Goal: Complete application form

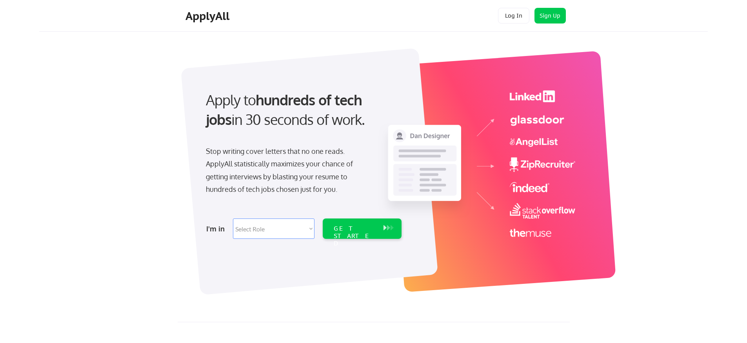
click at [239, 221] on select "Select Role Software Engineering Product Management Customer Success Sales UI/U…" at bounding box center [274, 229] width 82 height 20
select select ""sales""
click at [337, 224] on div "GET STARTED" at bounding box center [355, 229] width 50 height 20
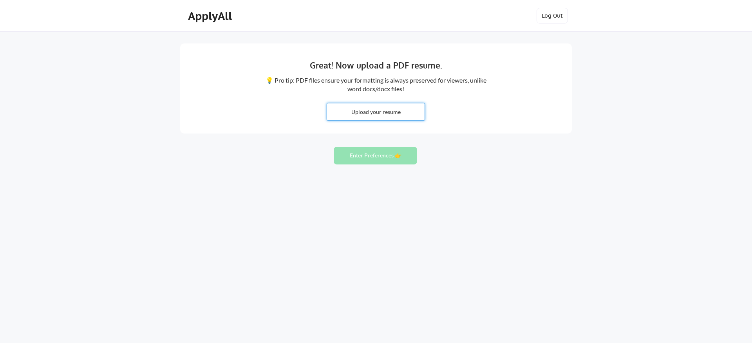
click at [366, 112] on input "file" at bounding box center [376, 111] width 98 height 17
type input "C:\fakepath\Resume - Josue Rubio - CSM.docx"
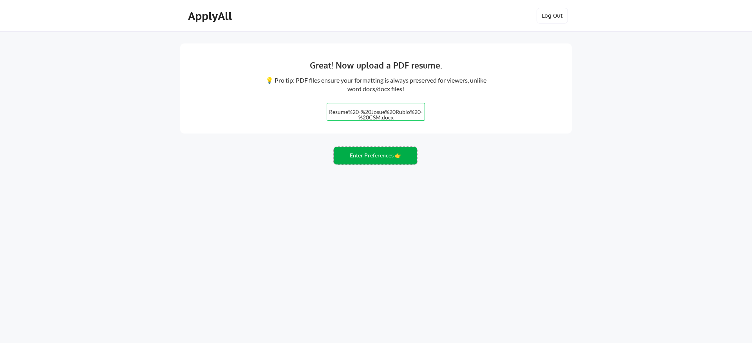
click at [371, 159] on button "Enter Preferences 👉" at bounding box center [375, 156] width 83 height 18
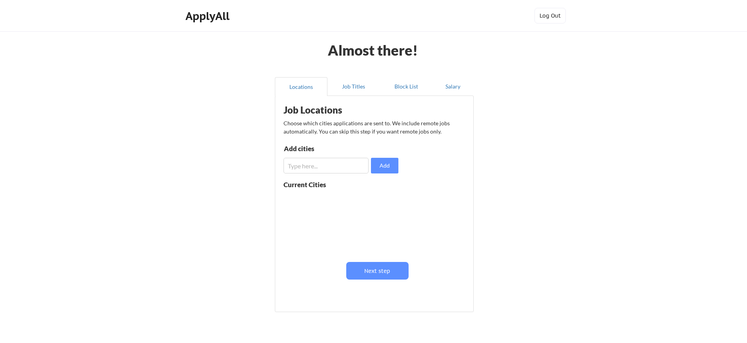
click at [314, 168] on input "input" at bounding box center [325, 166] width 85 height 16
type input "N"
click at [391, 268] on button "Next step" at bounding box center [377, 271] width 62 height 18
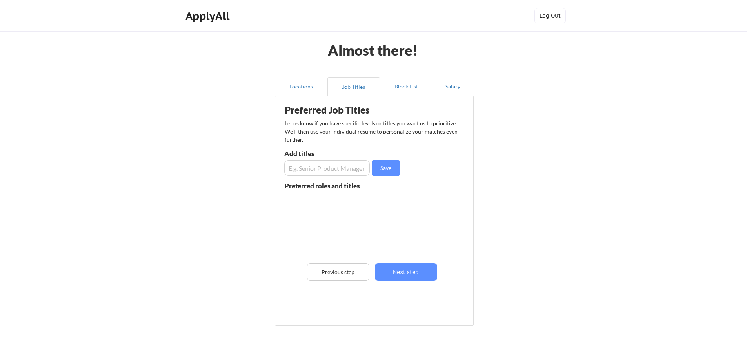
click at [339, 167] on input "input" at bounding box center [326, 168] width 85 height 16
click at [327, 176] on div "Preferred Job Titles Let us know if you have specific levels or titles you want…" at bounding box center [375, 209] width 193 height 218
click at [321, 166] on input "input" at bounding box center [326, 168] width 85 height 16
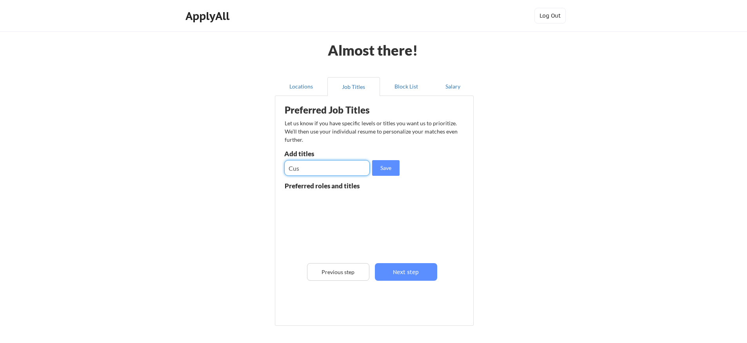
paste input "Customer Success Manager"
type input "Customer Success Manager"
click at [384, 165] on button "Save" at bounding box center [385, 168] width 27 height 16
click at [315, 170] on input "input" at bounding box center [326, 168] width 85 height 16
type input "C"
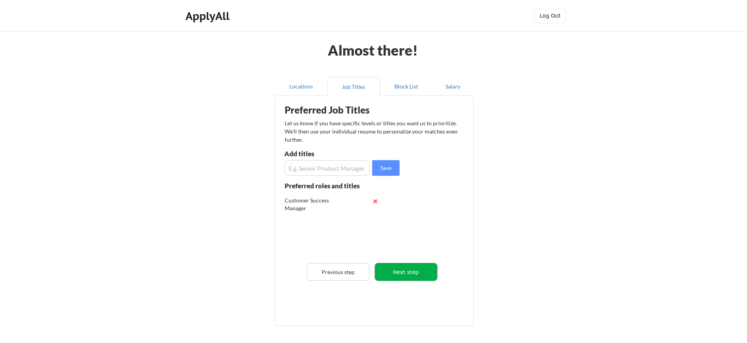
click at [405, 272] on button "Next step" at bounding box center [406, 272] width 62 height 18
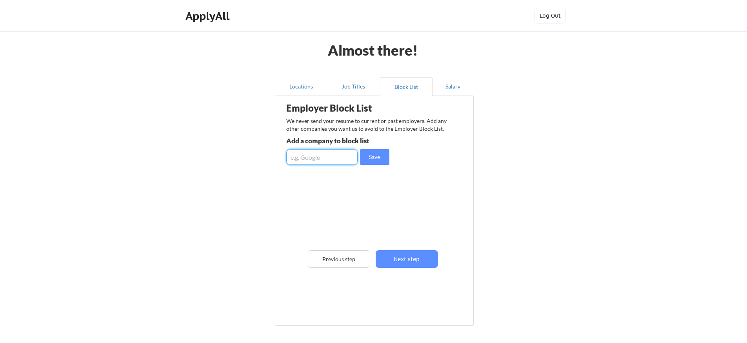
click at [326, 161] on input "input" at bounding box center [321, 157] width 71 height 16
type input "united health"
click at [378, 163] on button "Save" at bounding box center [374, 157] width 29 height 16
click at [323, 162] on input "input" at bounding box center [321, 157] width 71 height 16
type input "Optum"
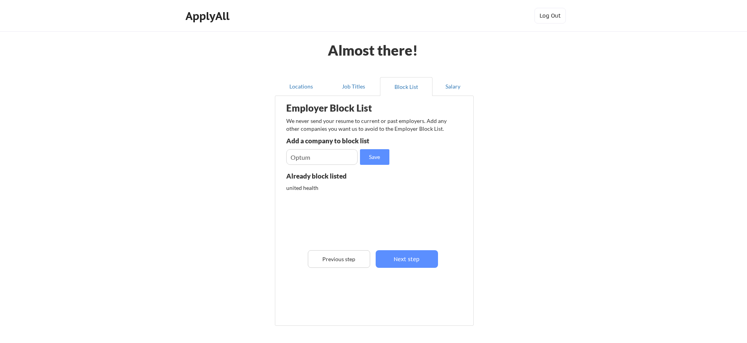
click at [327, 161] on input "input" at bounding box center [321, 157] width 71 height 16
click at [375, 159] on button "Save" at bounding box center [374, 157] width 29 height 16
click at [424, 259] on button "Next step" at bounding box center [406, 259] width 62 height 18
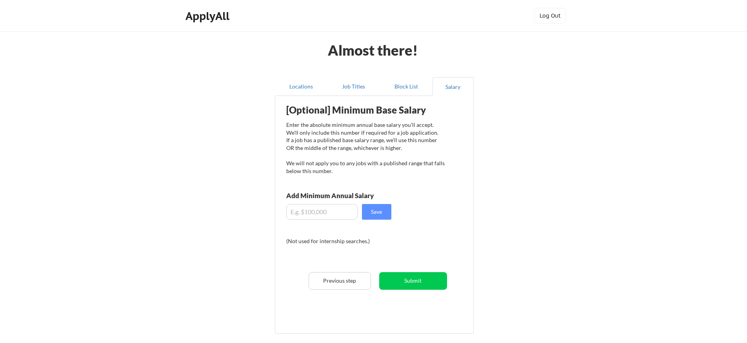
click at [335, 216] on input "input" at bounding box center [321, 212] width 71 height 16
type input "$60,000"
click at [384, 216] on button "Save" at bounding box center [376, 212] width 29 height 16
click at [411, 281] on button "Submit" at bounding box center [413, 281] width 68 height 18
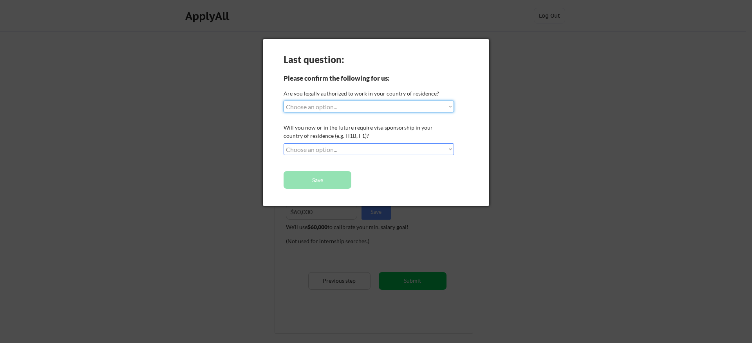
click at [325, 108] on select "Choose an option... Yes, I am a US Citizen Yes, I am a Canadian Citizen Yes, I …" at bounding box center [369, 107] width 170 height 12
select select ""yes__i_am_a_us_green_card_holder""
click at [328, 151] on select "Choose an option... No, I will not need sponsorship Yes, I will need sponsorship" at bounding box center [369, 149] width 170 height 12
select select ""no__i_will_not_need_sponsorship""
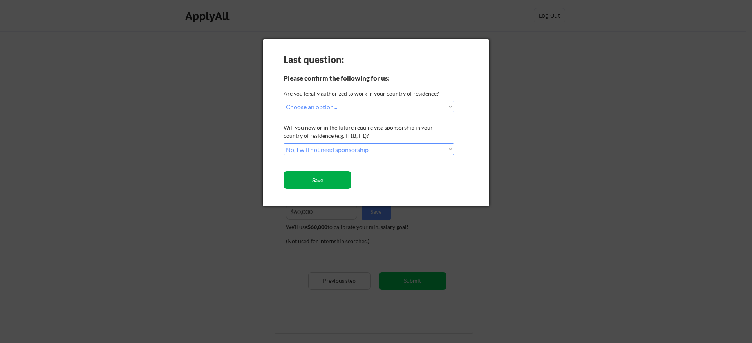
click at [328, 186] on button "Save" at bounding box center [318, 180] width 68 height 18
